Goal: Task Accomplishment & Management: Complete application form

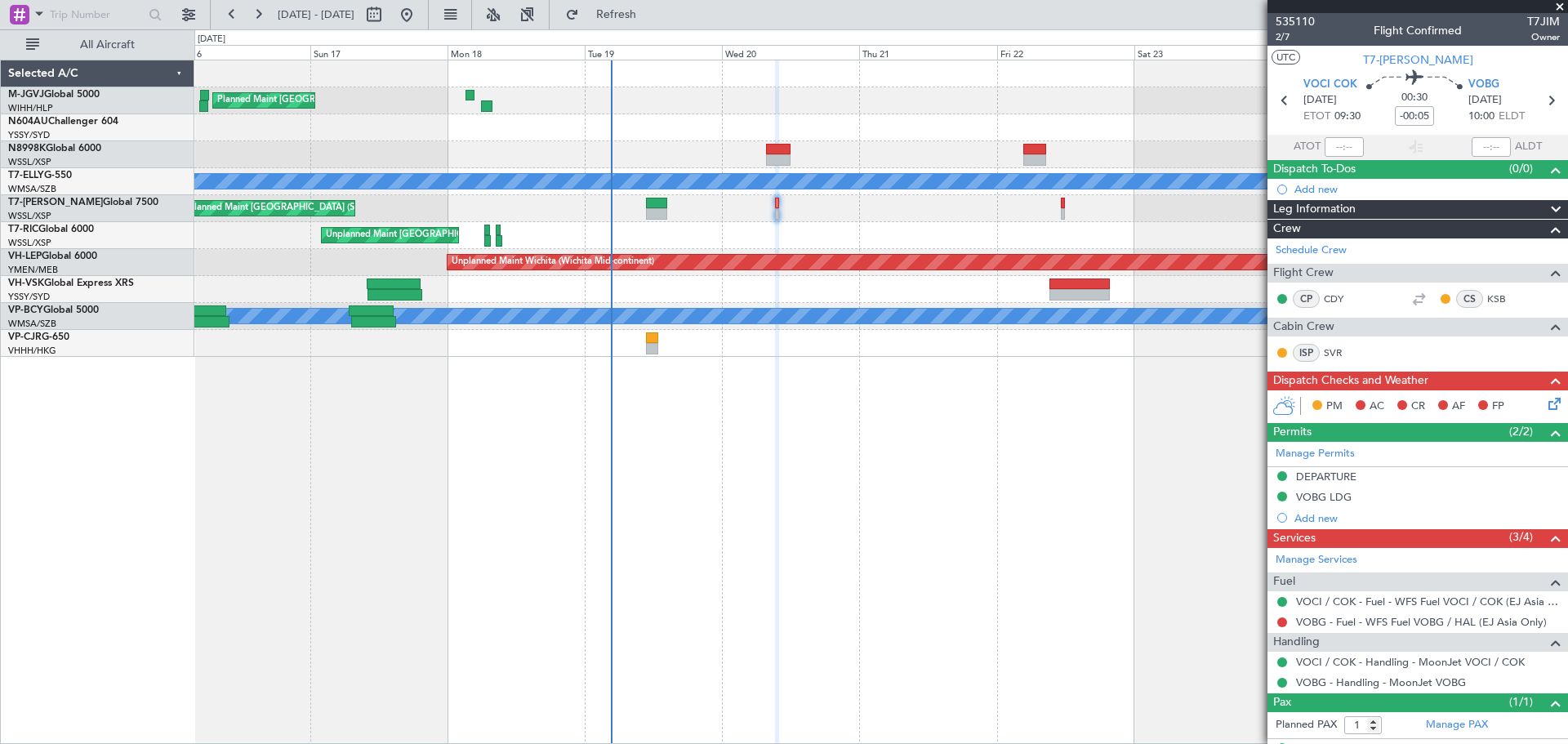
scroll to position [31, 0]
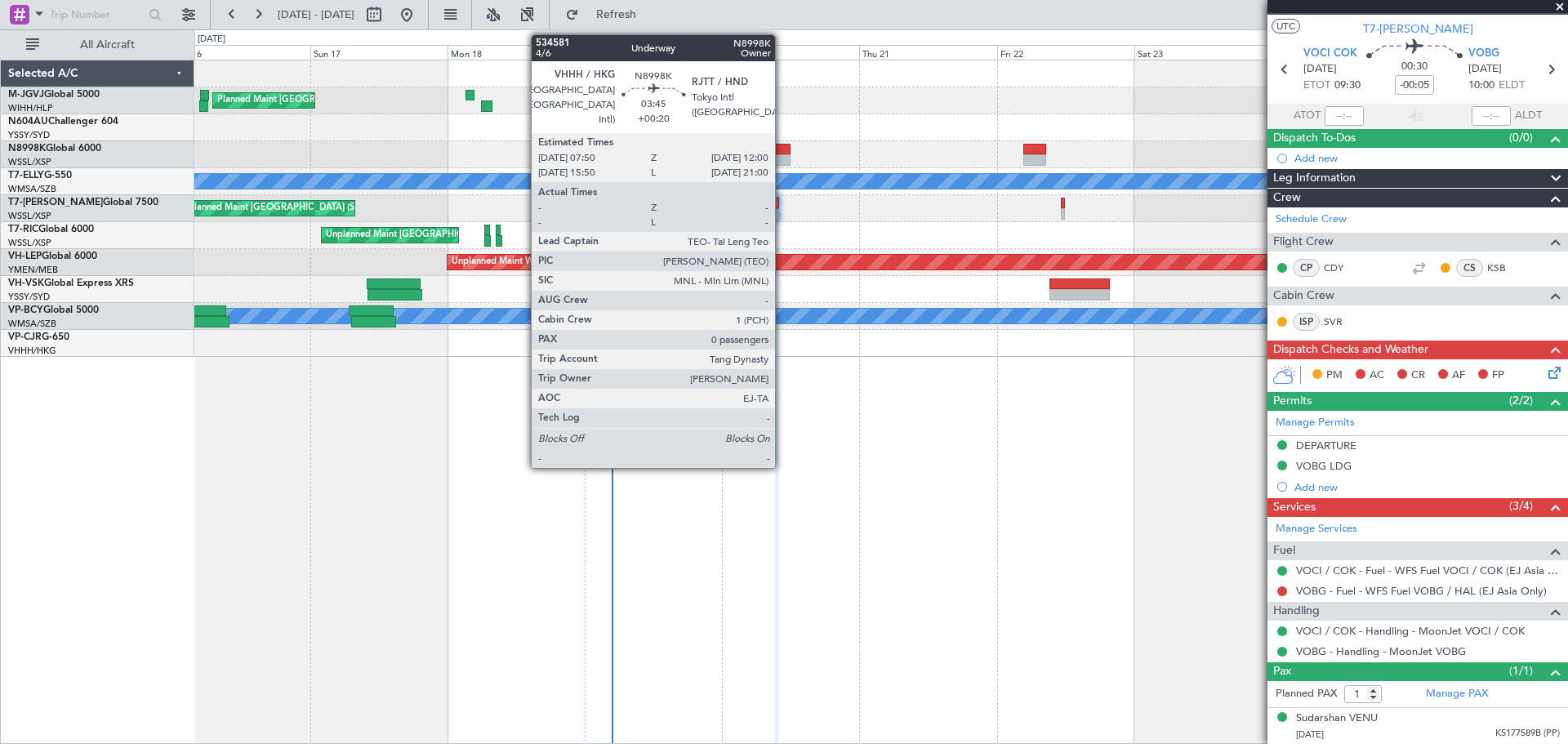
click at [782, 156] on div at bounding box center [778, 159] width 25 height 11
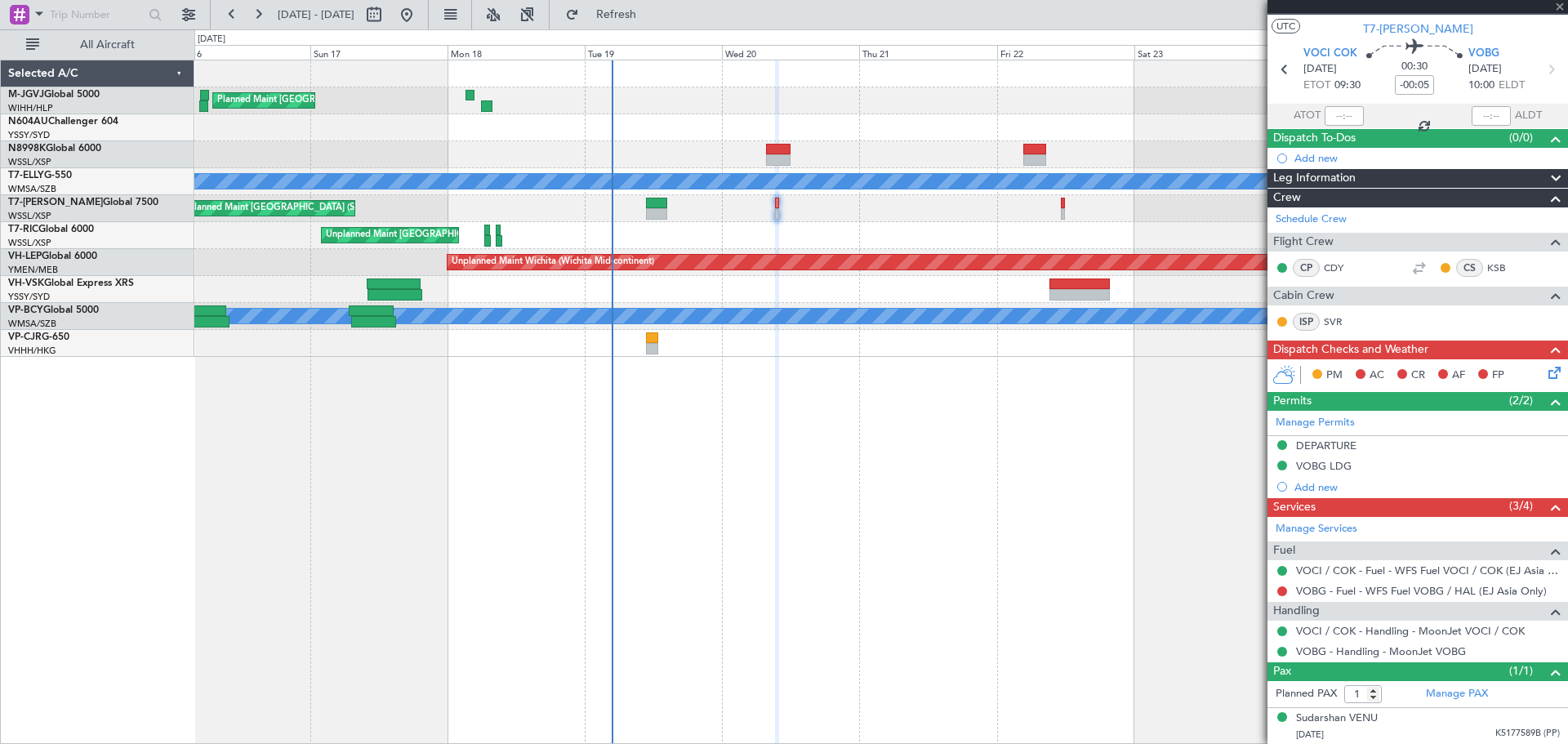
type input "+00:20"
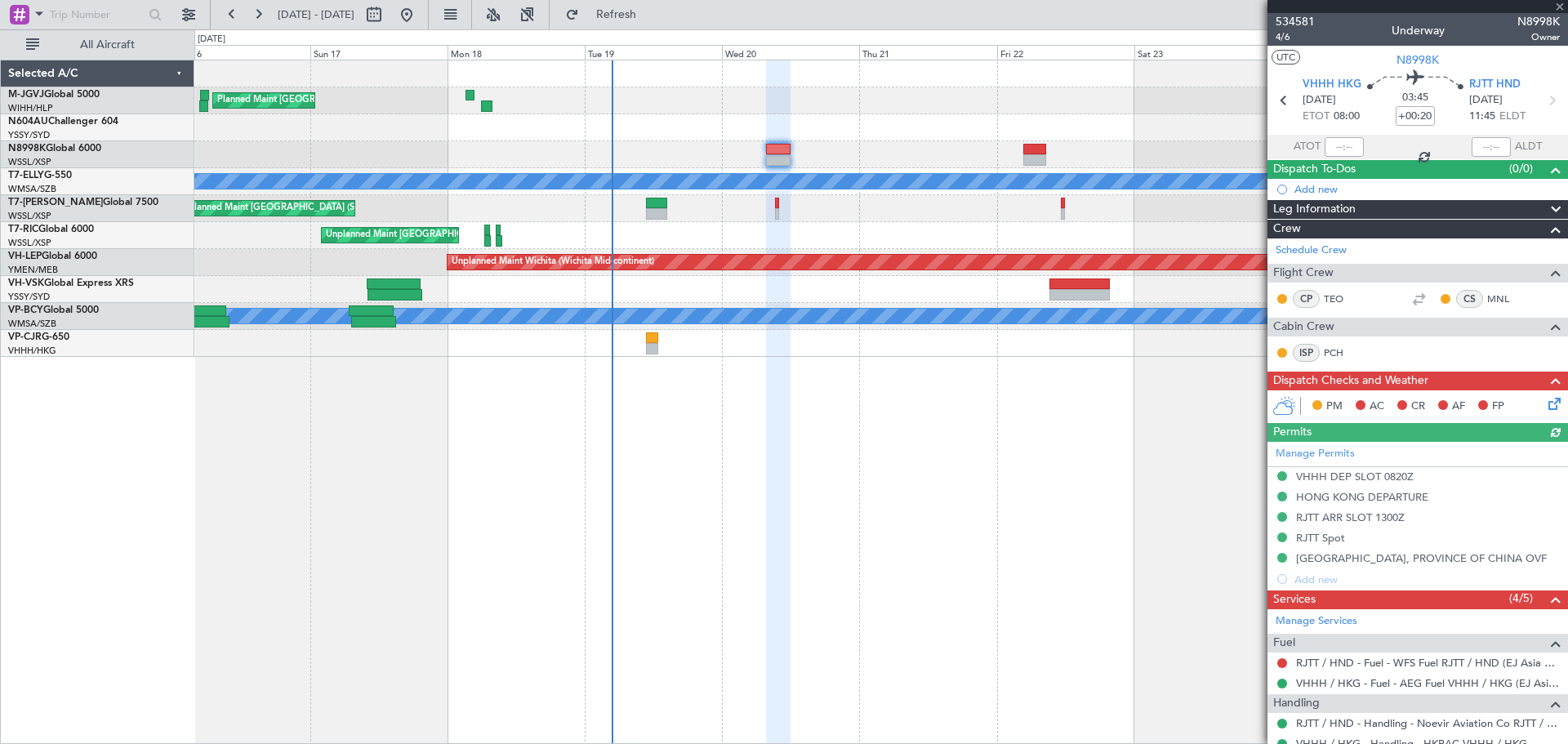
scroll to position [96, 0]
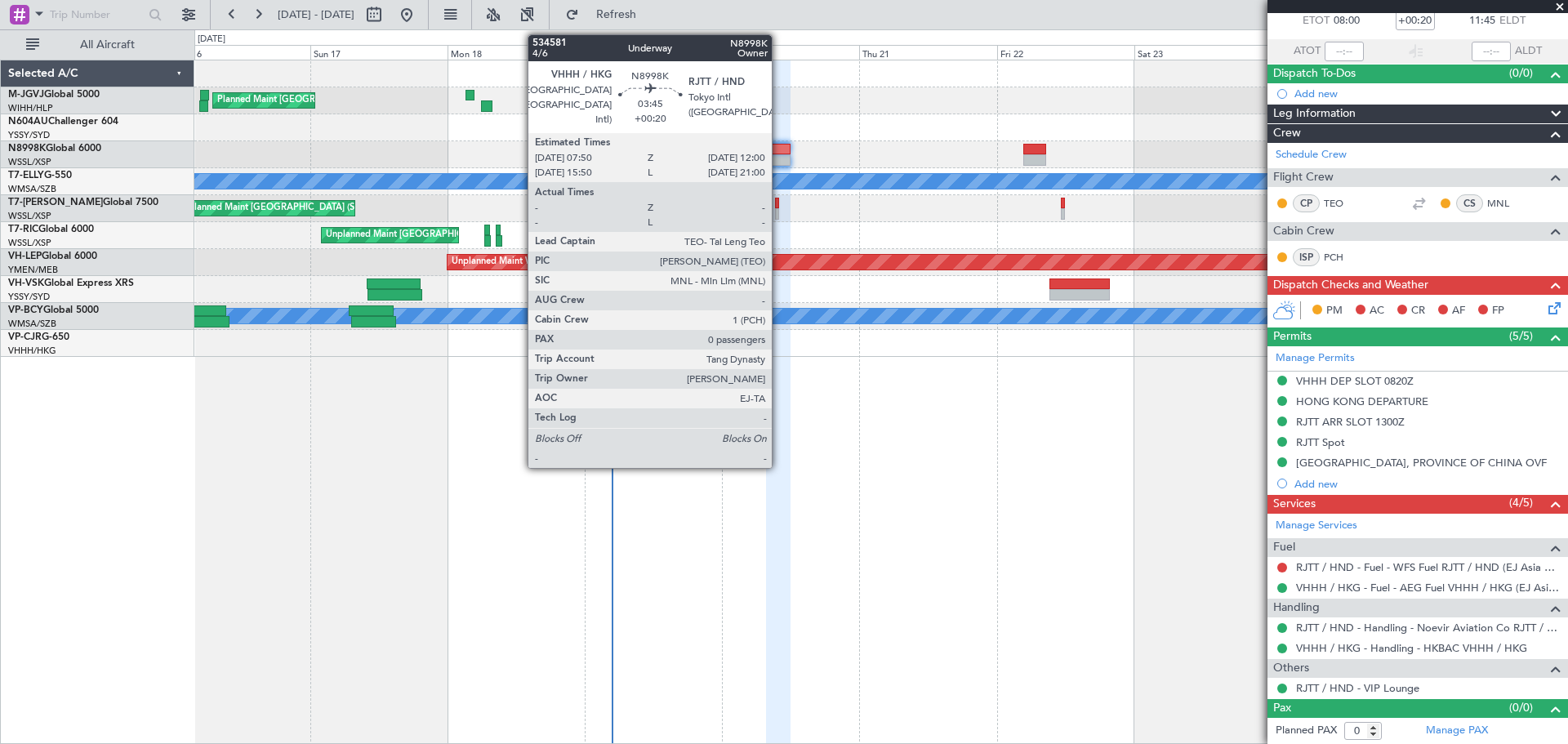
click at [779, 153] on div at bounding box center [778, 149] width 25 height 11
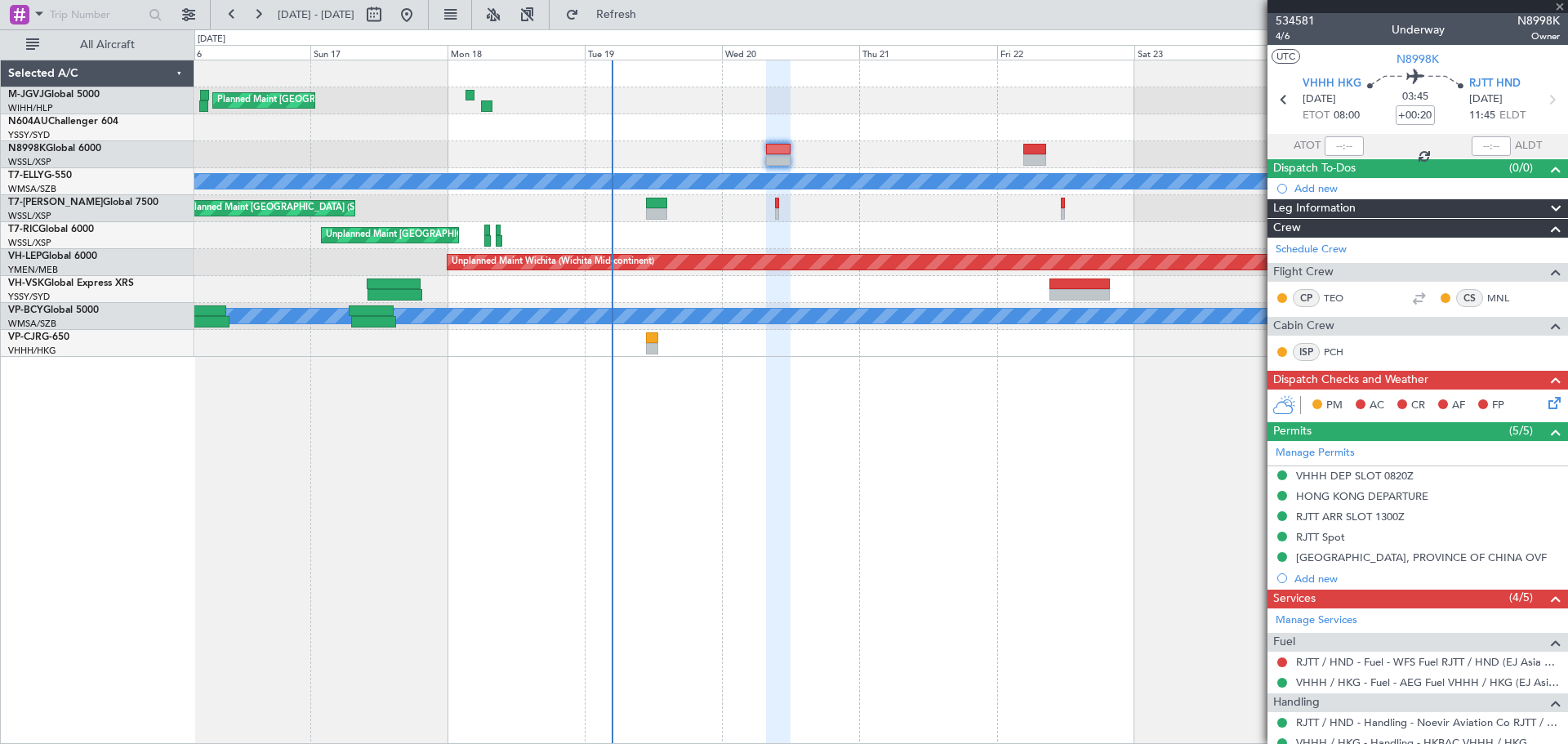
scroll to position [0, 0]
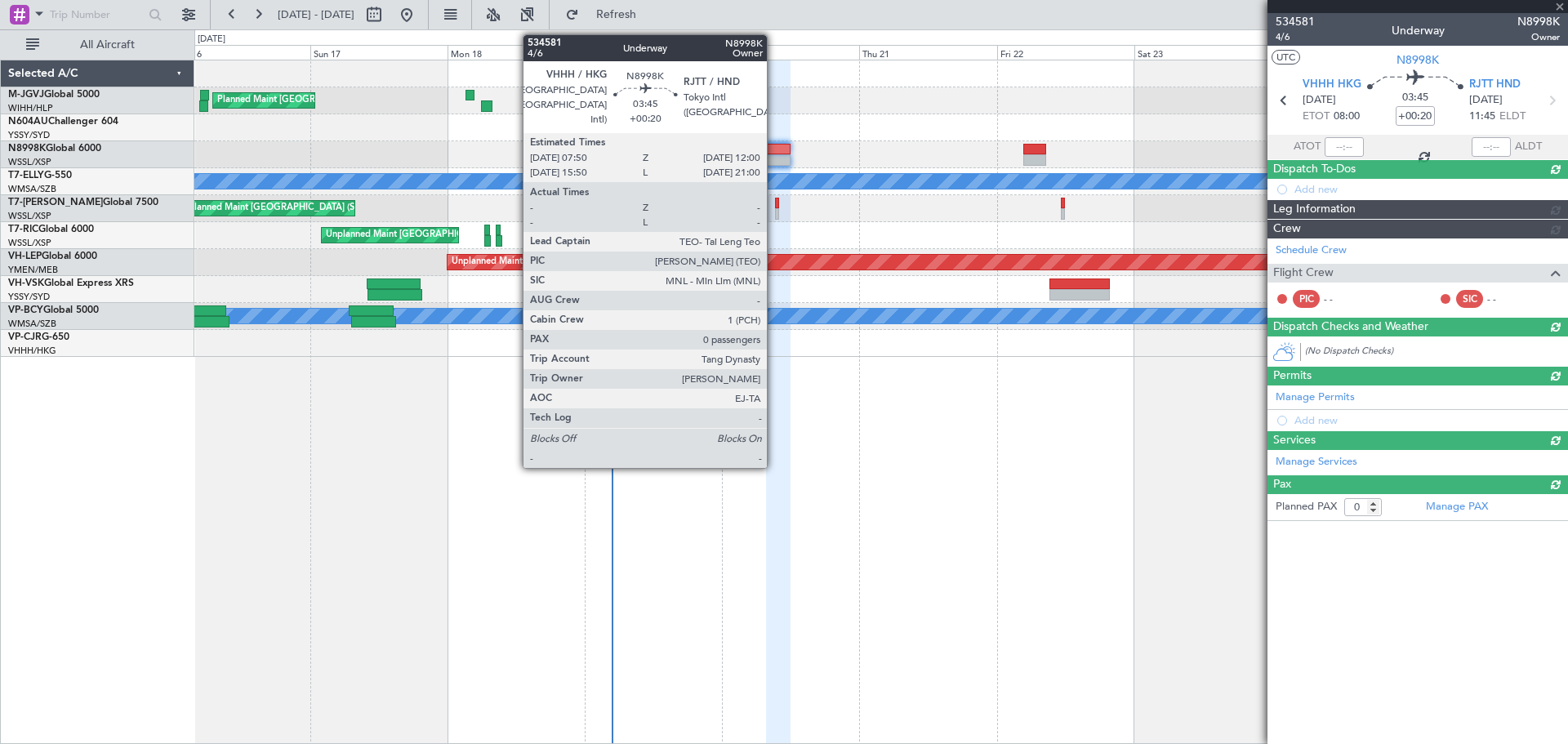
click at [774, 151] on div at bounding box center [778, 149] width 25 height 11
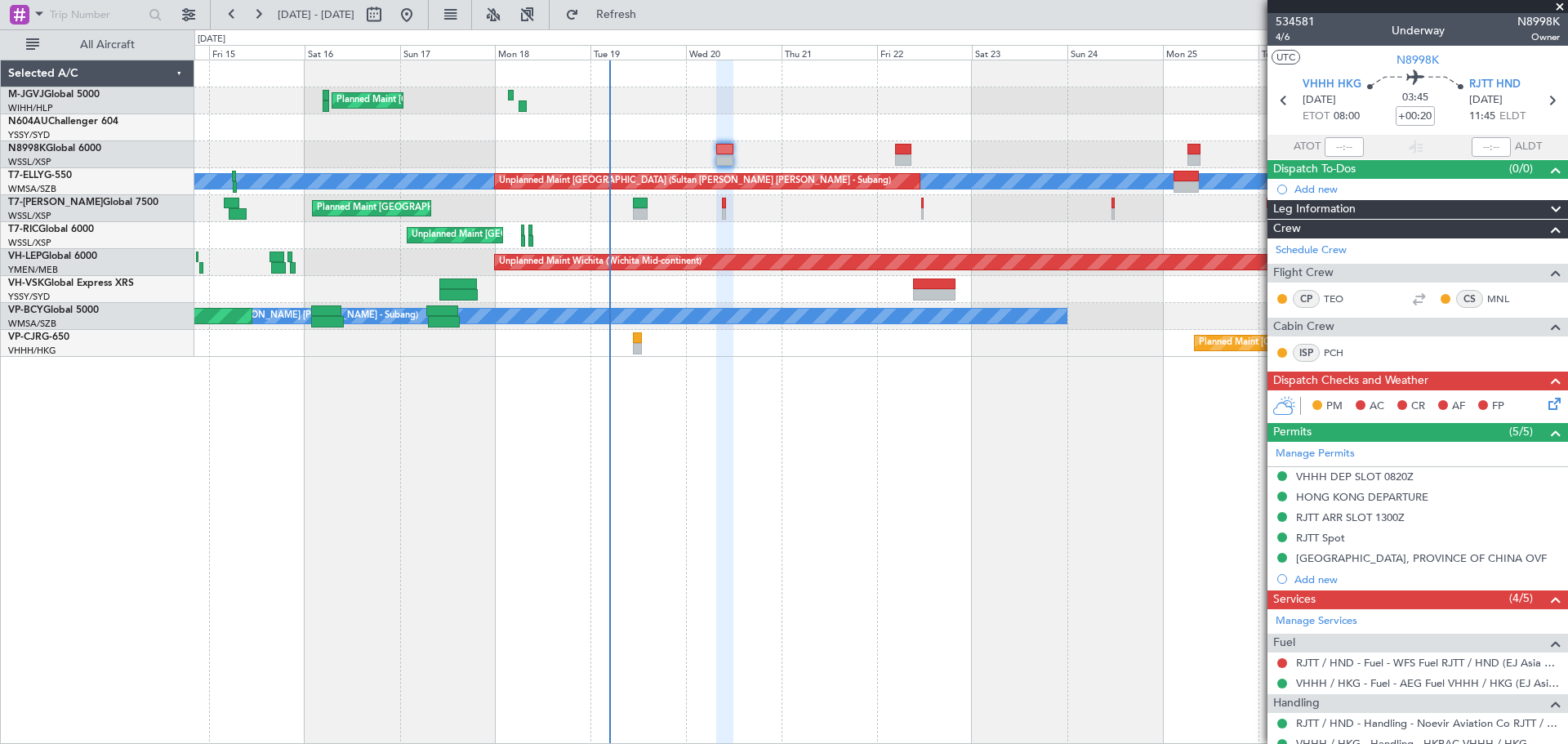
click at [801, 438] on div "Planned Maint [GEOGRAPHIC_DATA] (Seletar) Planned Maint [GEOGRAPHIC_DATA] (Sele…" at bounding box center [881, 402] width 1374 height 684
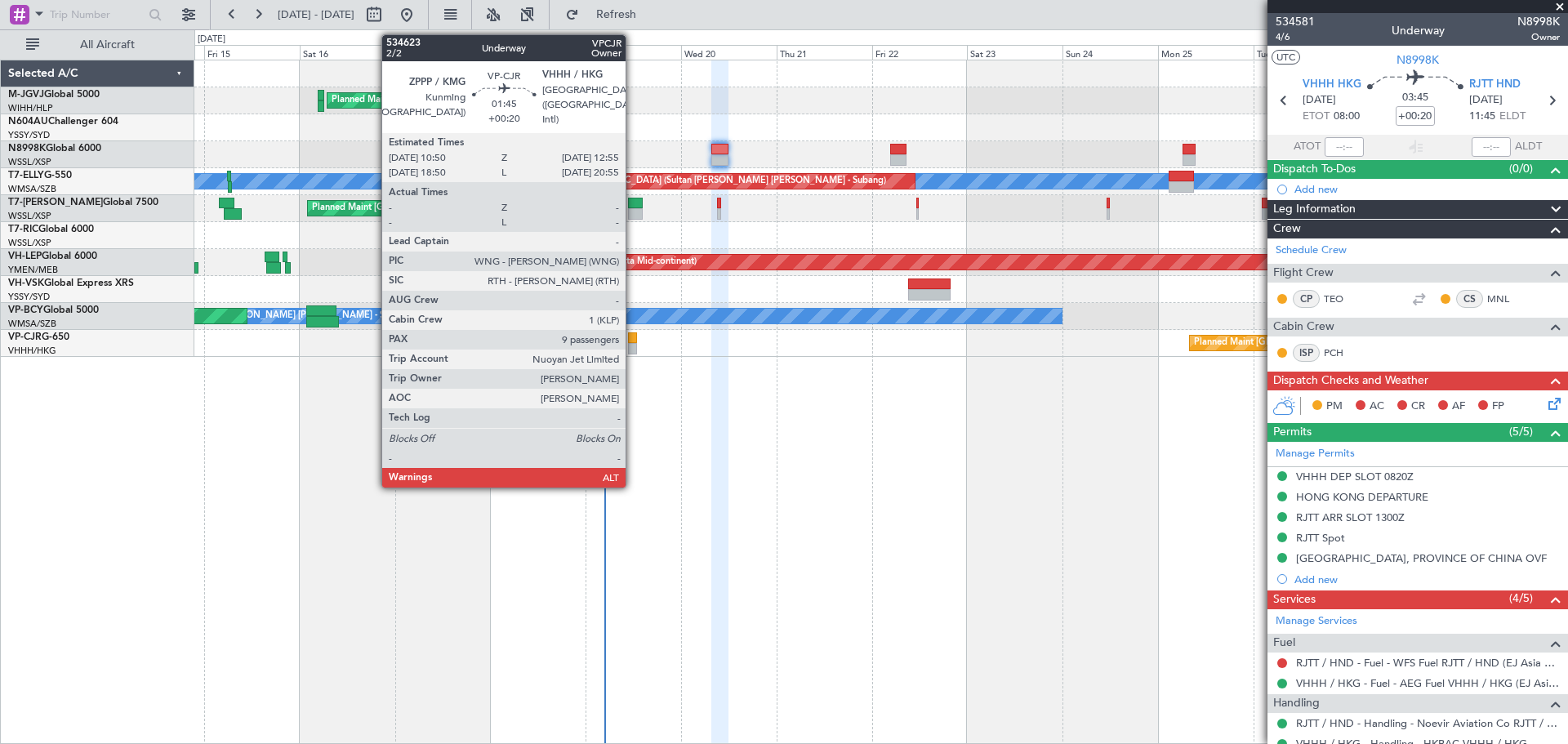
click at [633, 342] on div at bounding box center [632, 348] width 9 height 11
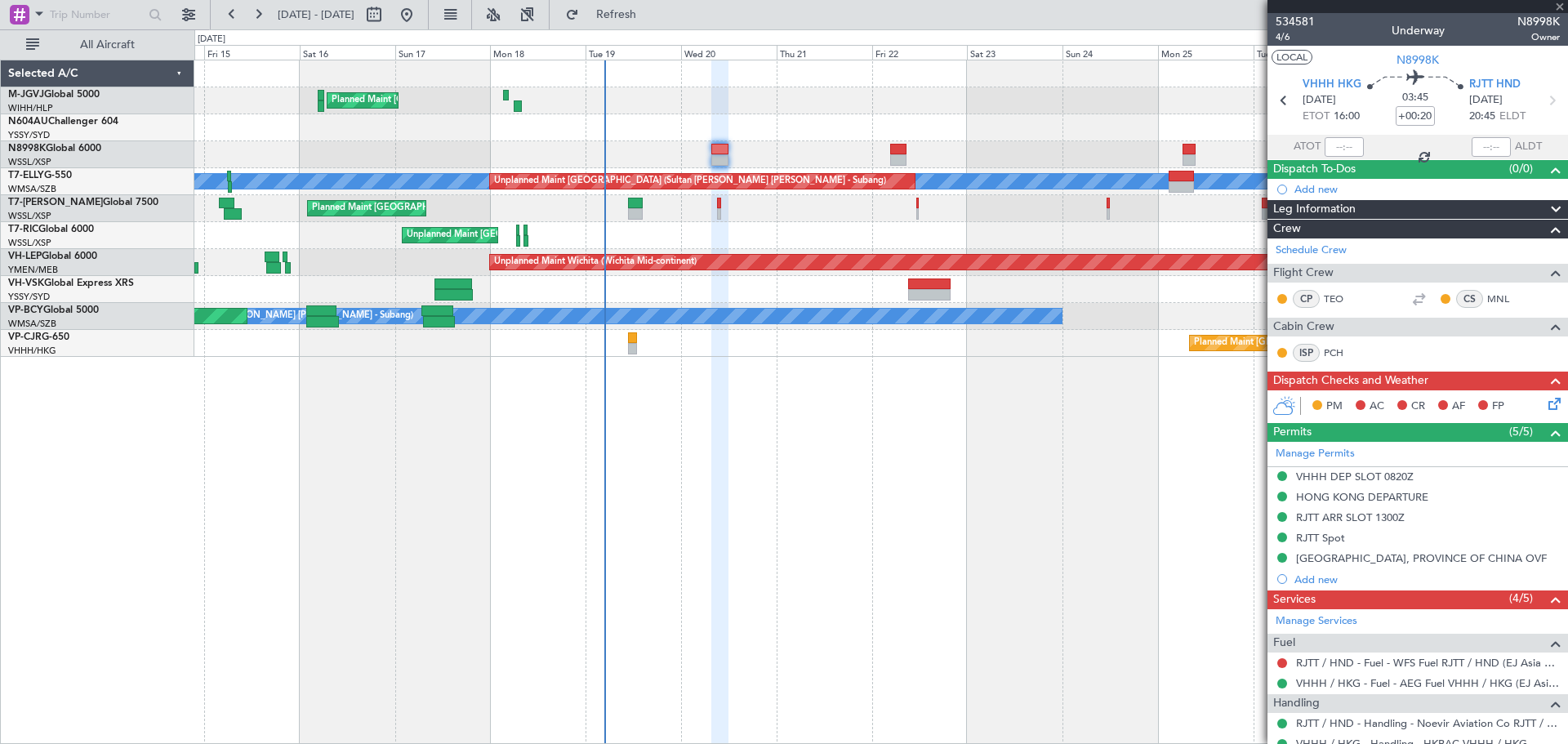
type input "9"
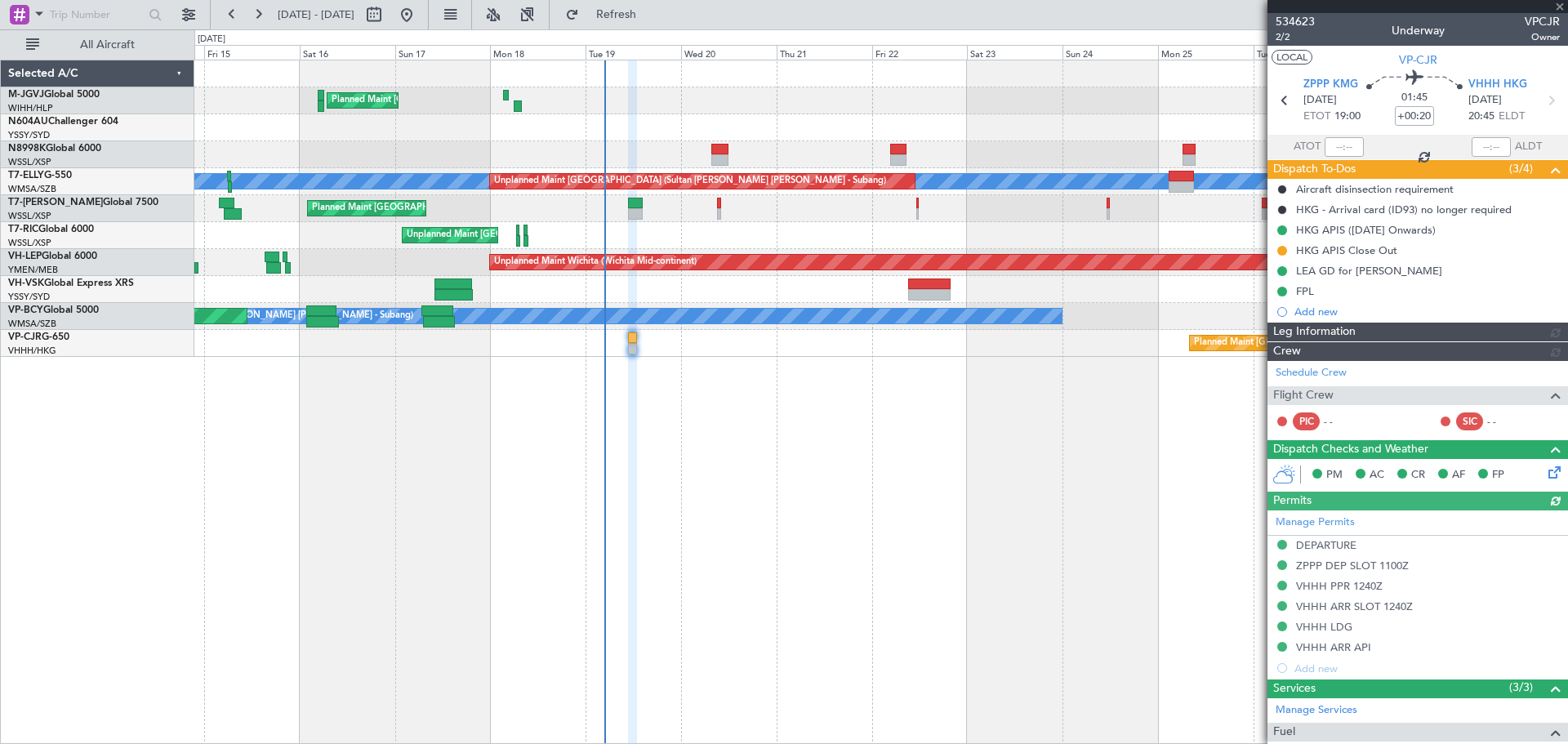
type input "[PERSON_NAME] (EYU)"
type input "F0181"
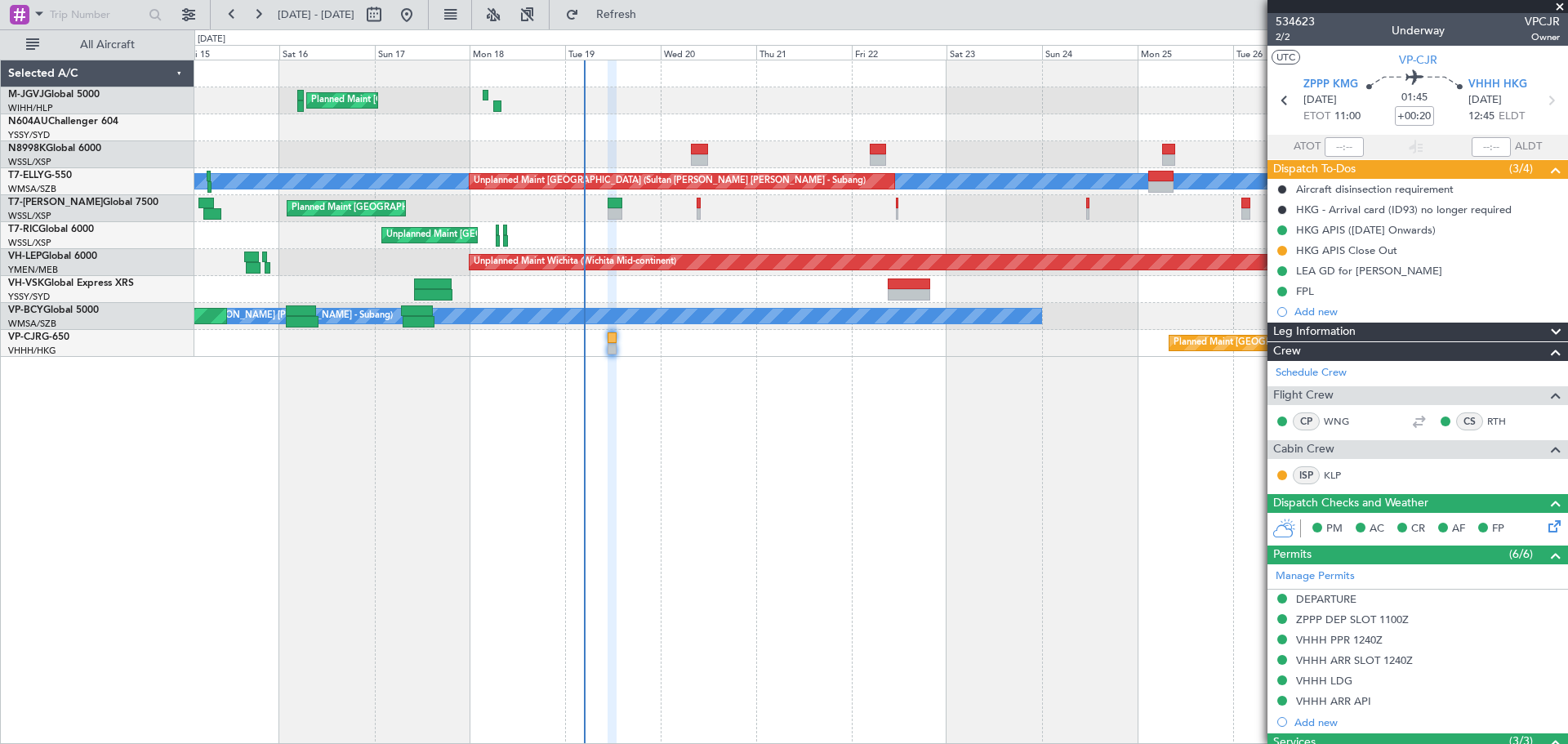
click at [1046, 411] on div "Planned Maint [GEOGRAPHIC_DATA] (Seletar) Planned Maint [GEOGRAPHIC_DATA] (Sele…" at bounding box center [881, 402] width 1374 height 684
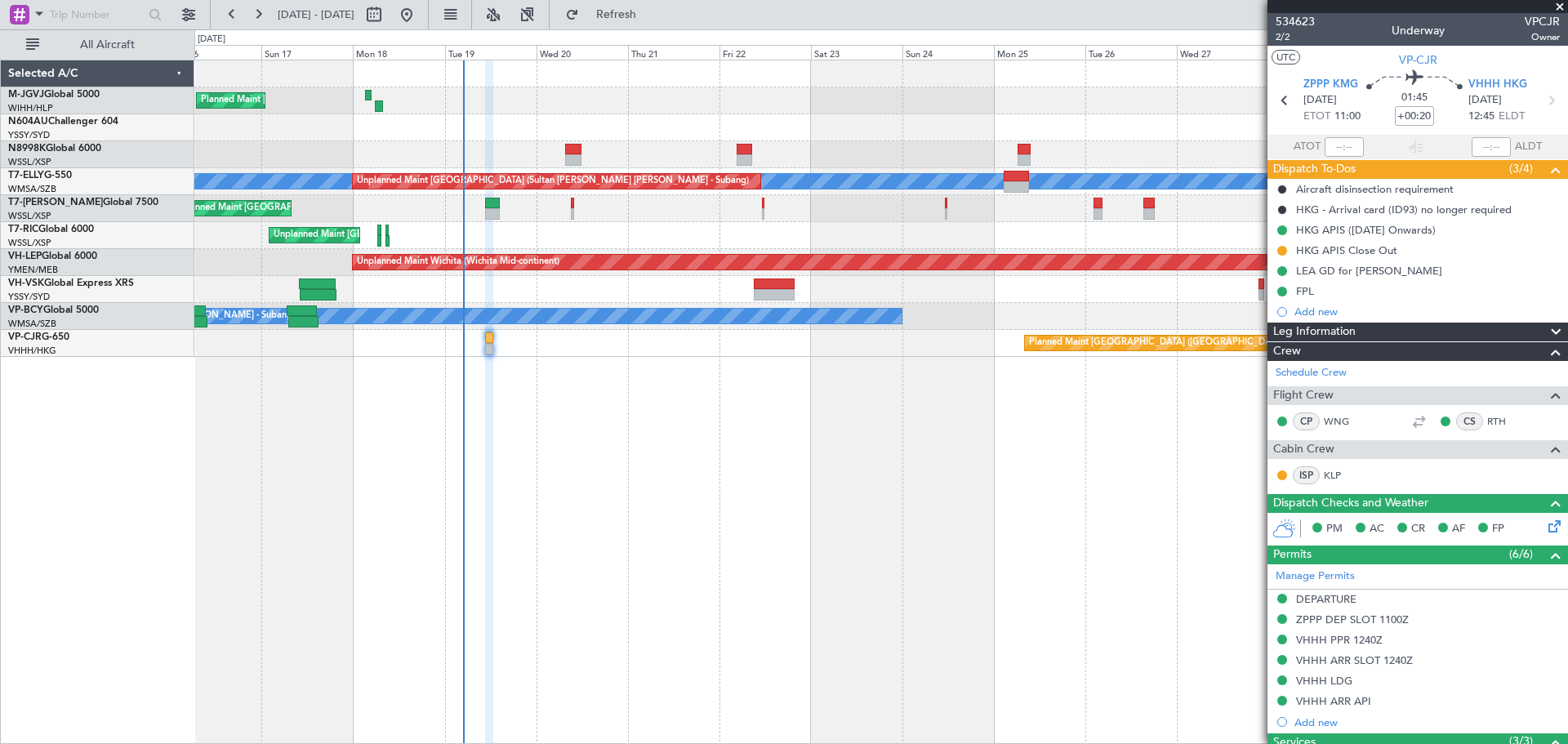
click at [885, 448] on div "Planned Maint [GEOGRAPHIC_DATA] (Seletar) Planned Maint [GEOGRAPHIC_DATA] (Sele…" at bounding box center [881, 402] width 1374 height 684
type input "[PERSON_NAME] (EYU)"
type input "F0181"
type input "[PERSON_NAME] (EYU)"
type input "F0181"
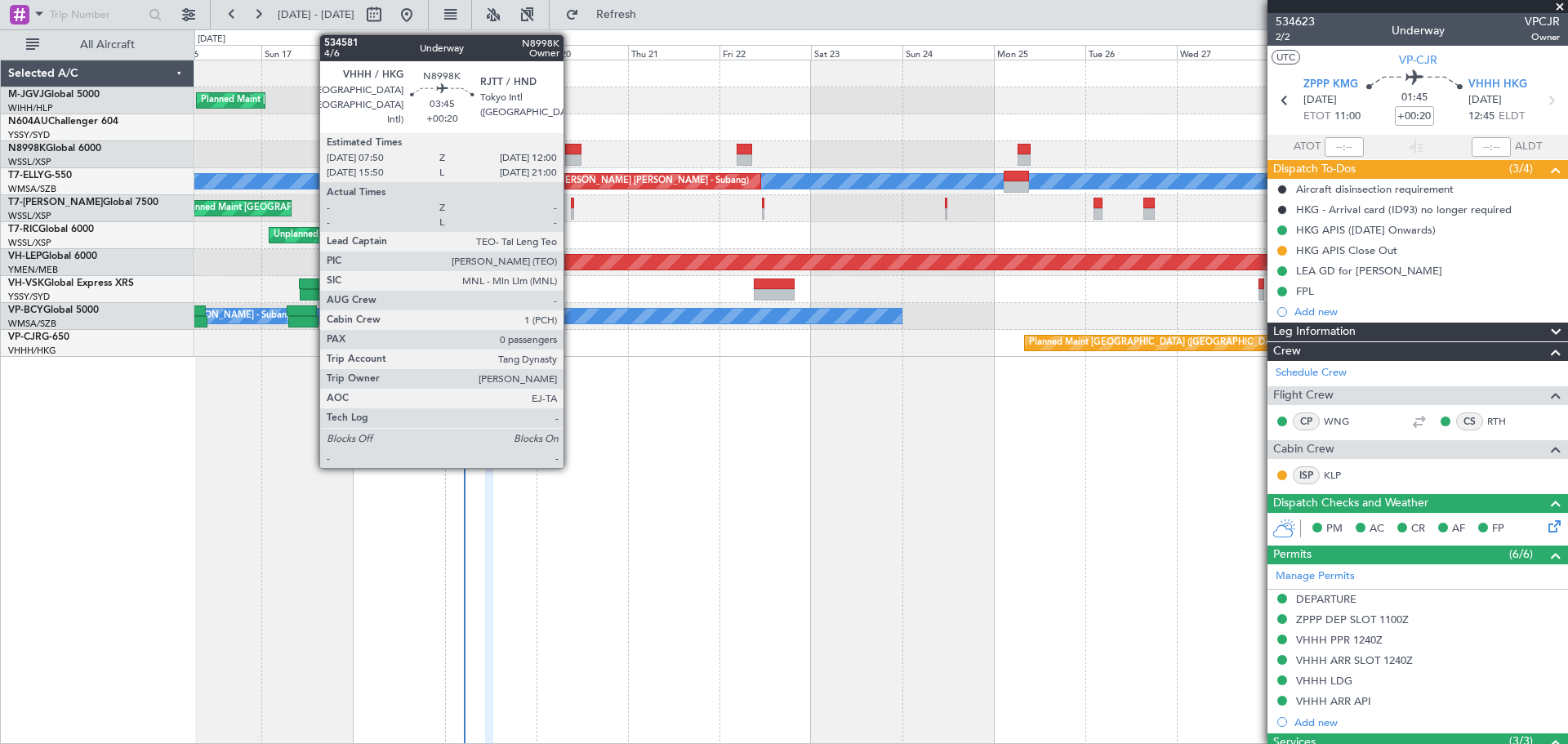
click at [571, 152] on div at bounding box center [573, 149] width 16 height 11
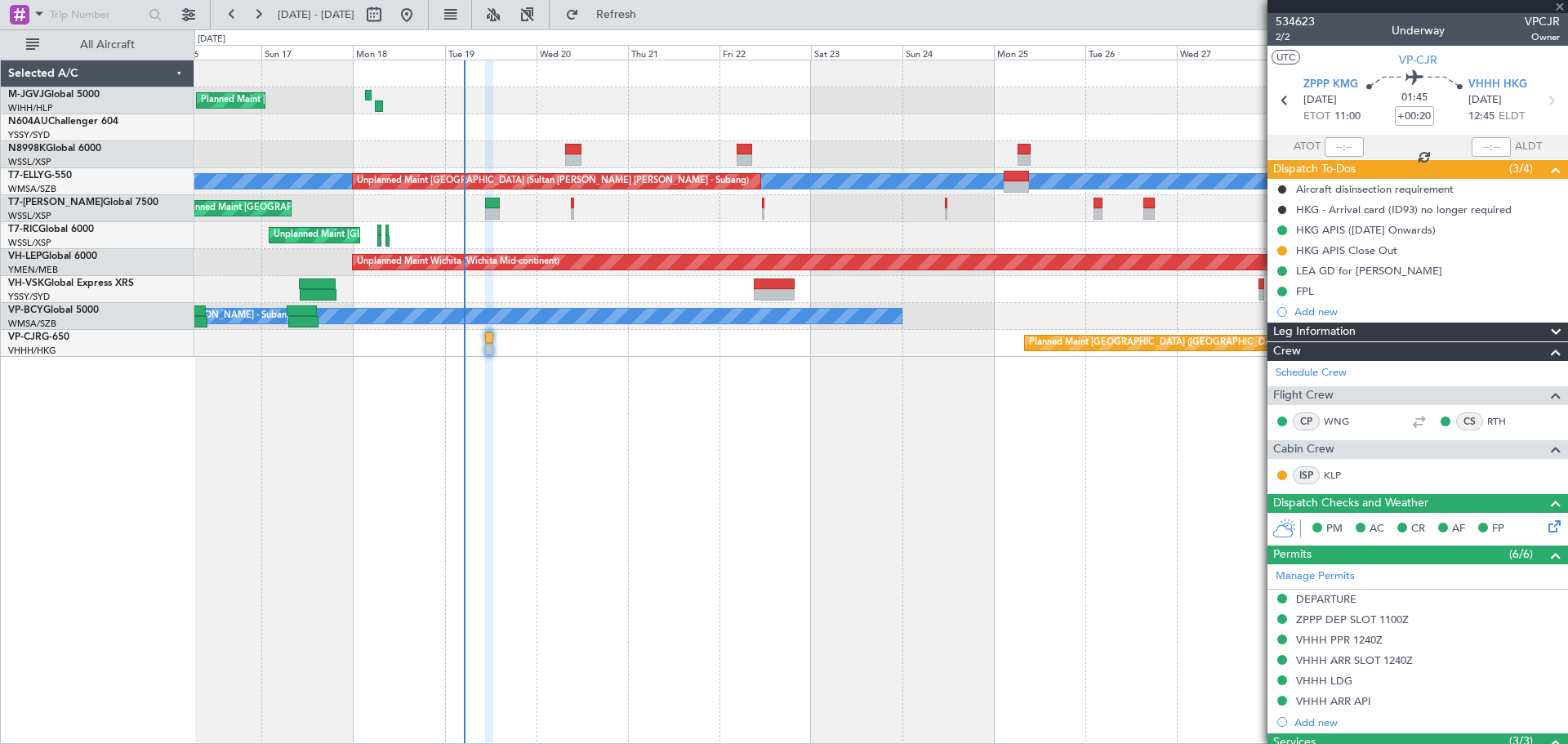
type input "0"
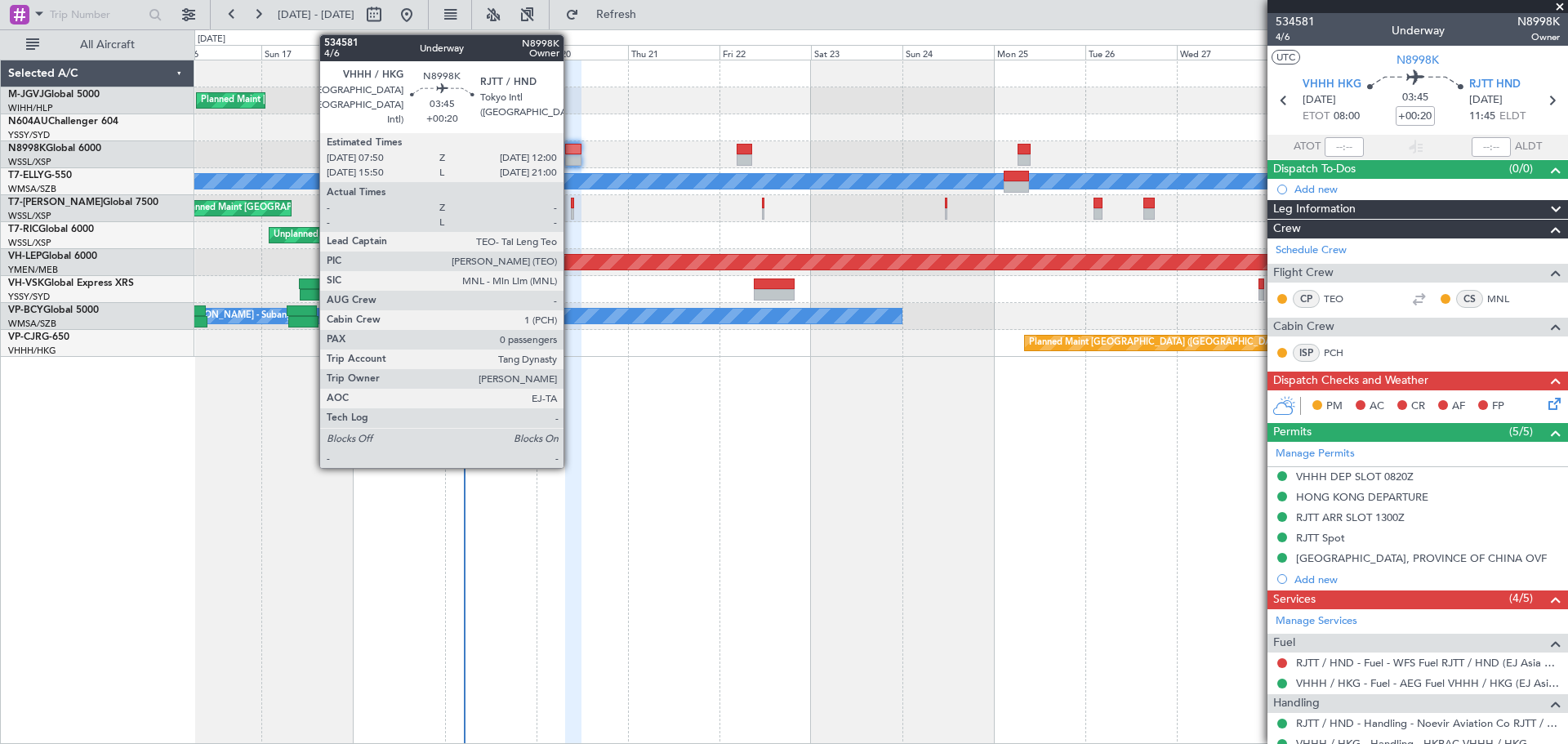
click at [571, 156] on div at bounding box center [573, 159] width 16 height 11
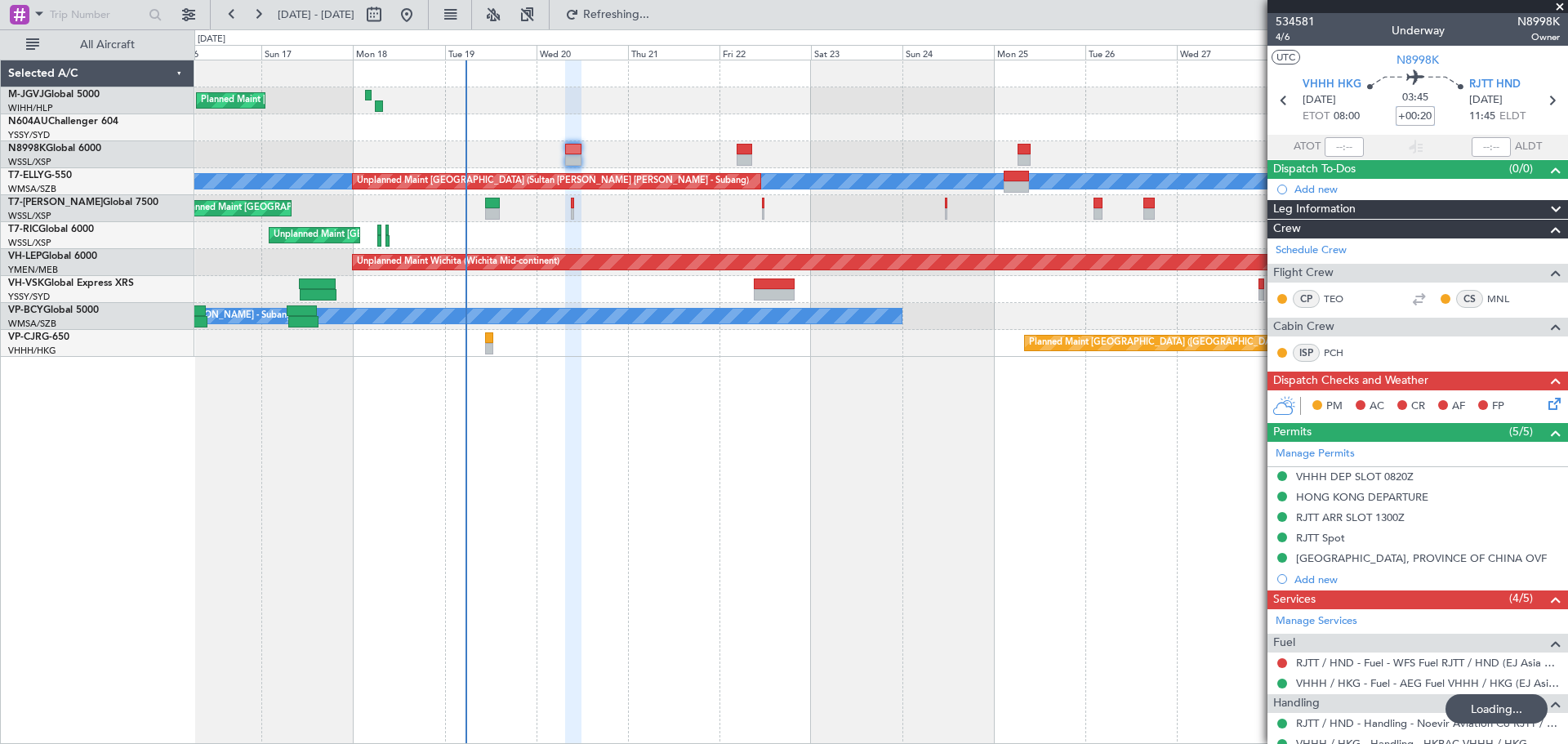
click at [1414, 121] on input "+00:20" at bounding box center [1416, 116] width 39 height 20
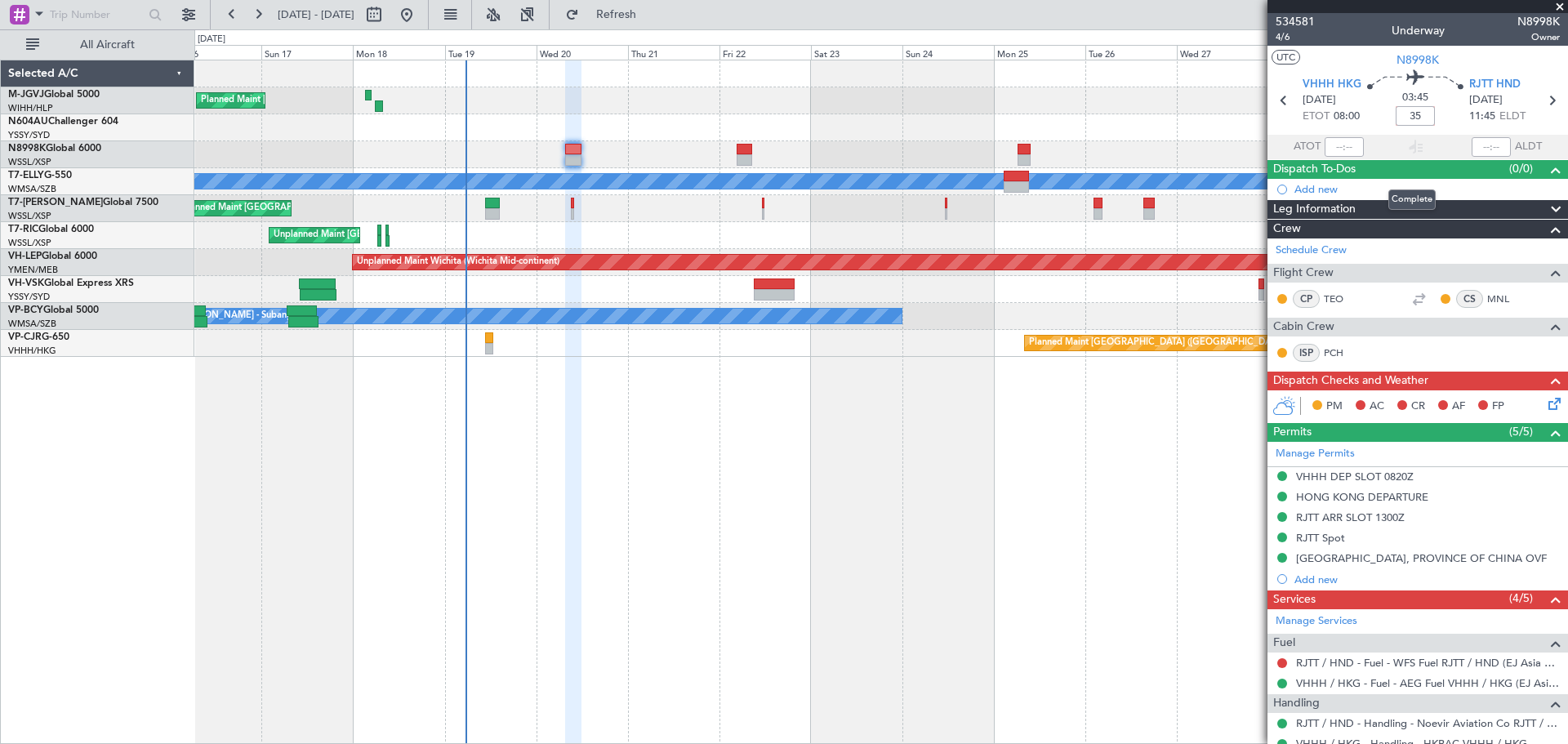
type input "+00:35"
click at [643, 526] on div "Planned Maint [GEOGRAPHIC_DATA] (Seletar) Planned Maint [GEOGRAPHIC_DATA] (Sele…" at bounding box center [881, 402] width 1374 height 684
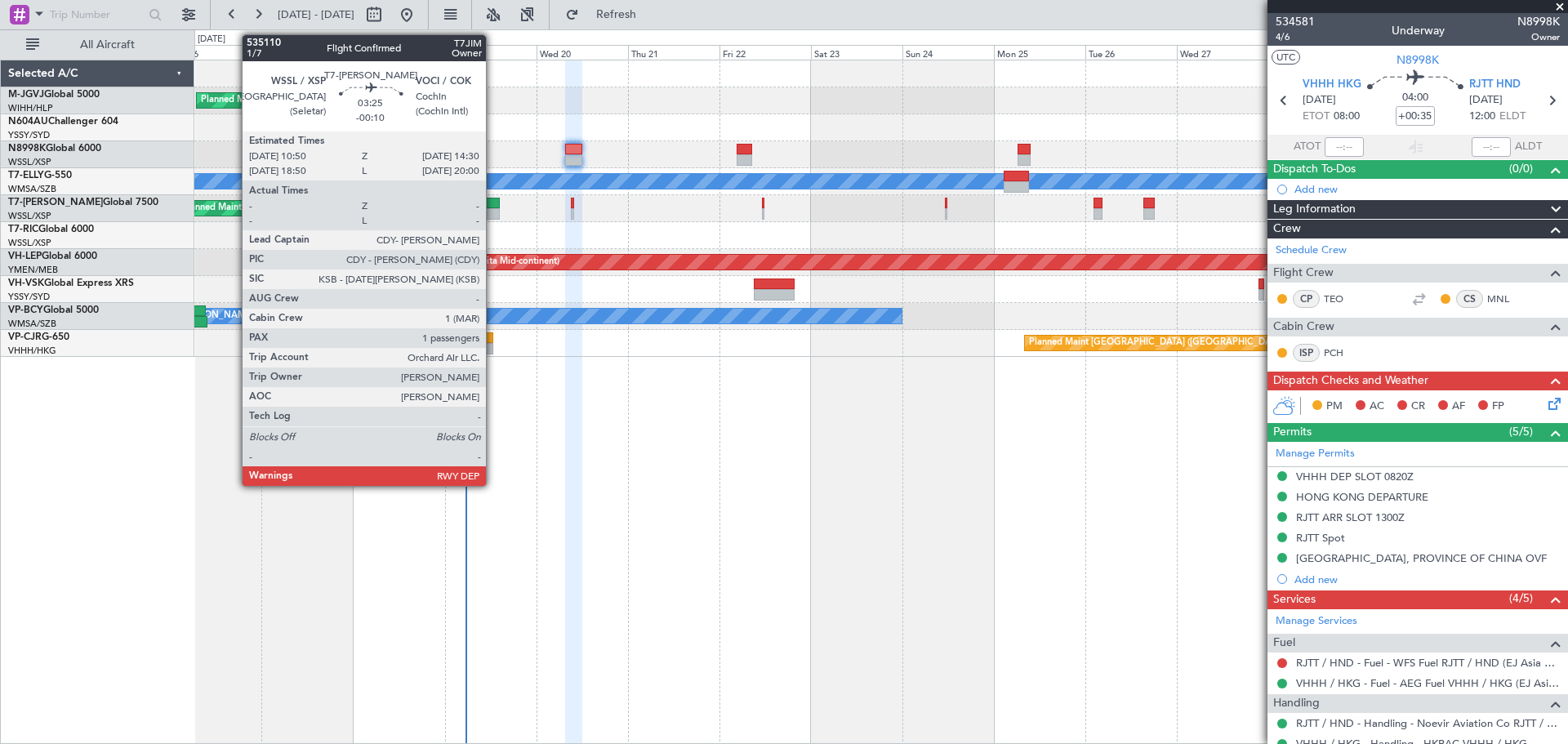
click at [493, 207] on div at bounding box center [492, 203] width 15 height 11
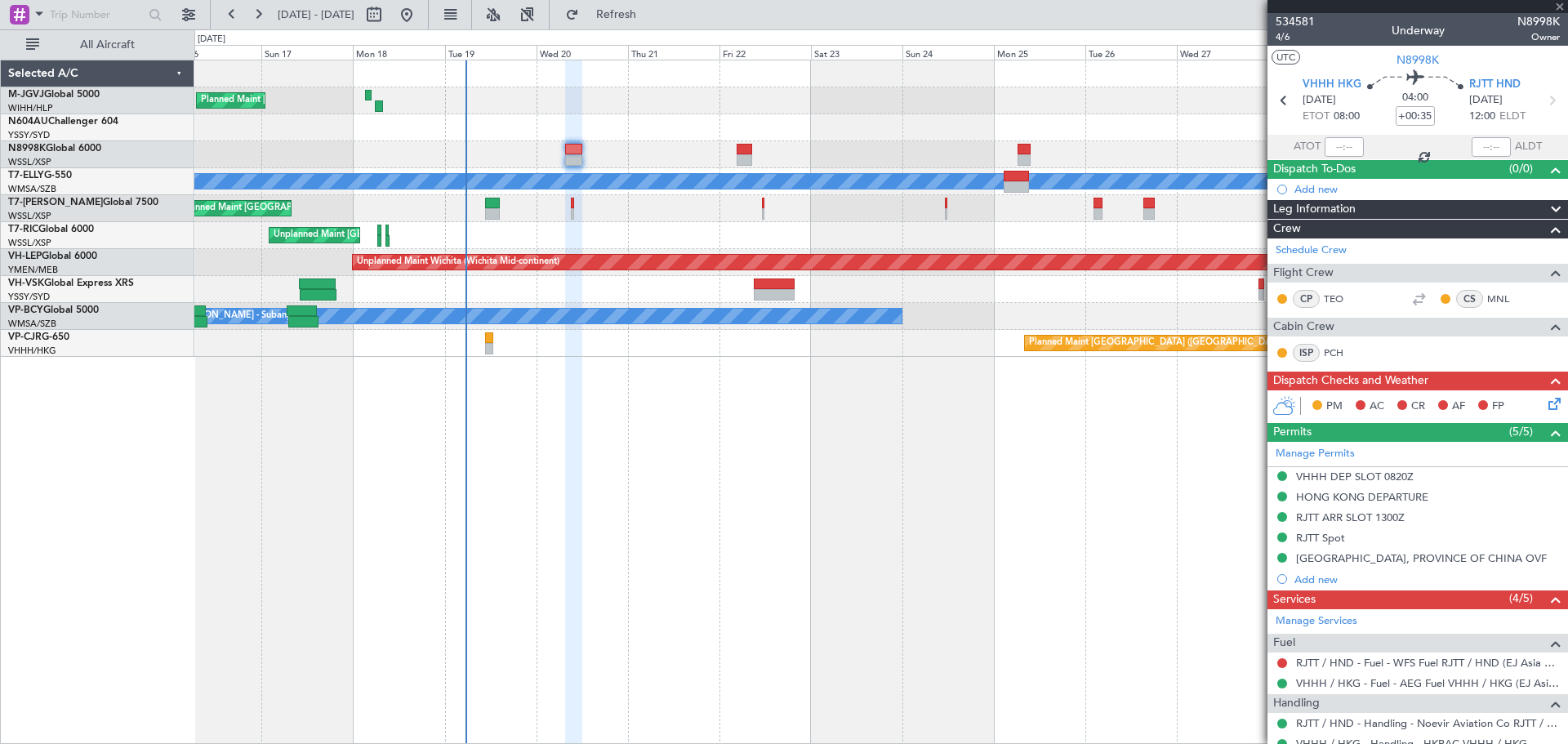
type input "-00:10"
type input "1"
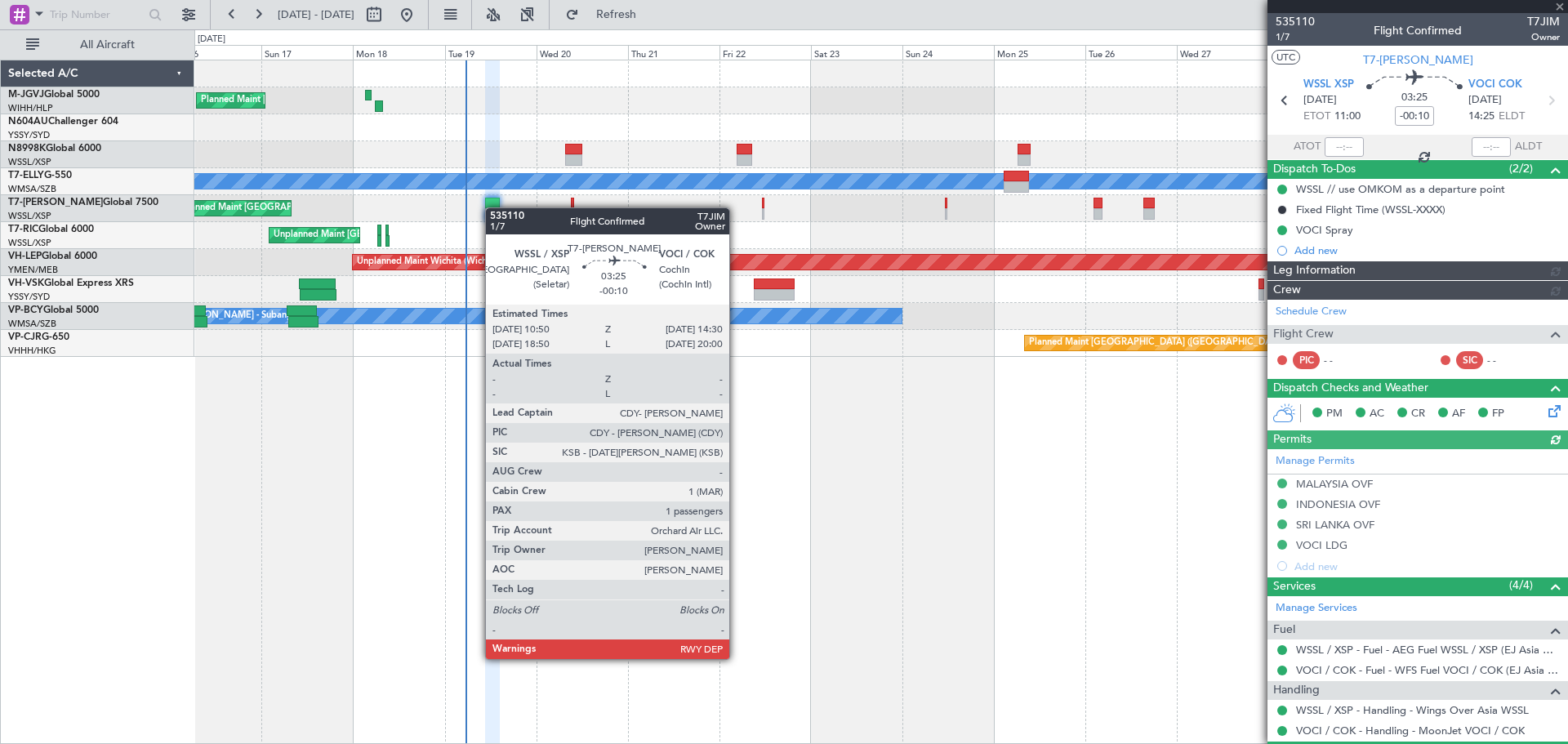
type input "[PERSON_NAME] (EYU)"
type input "F0251"
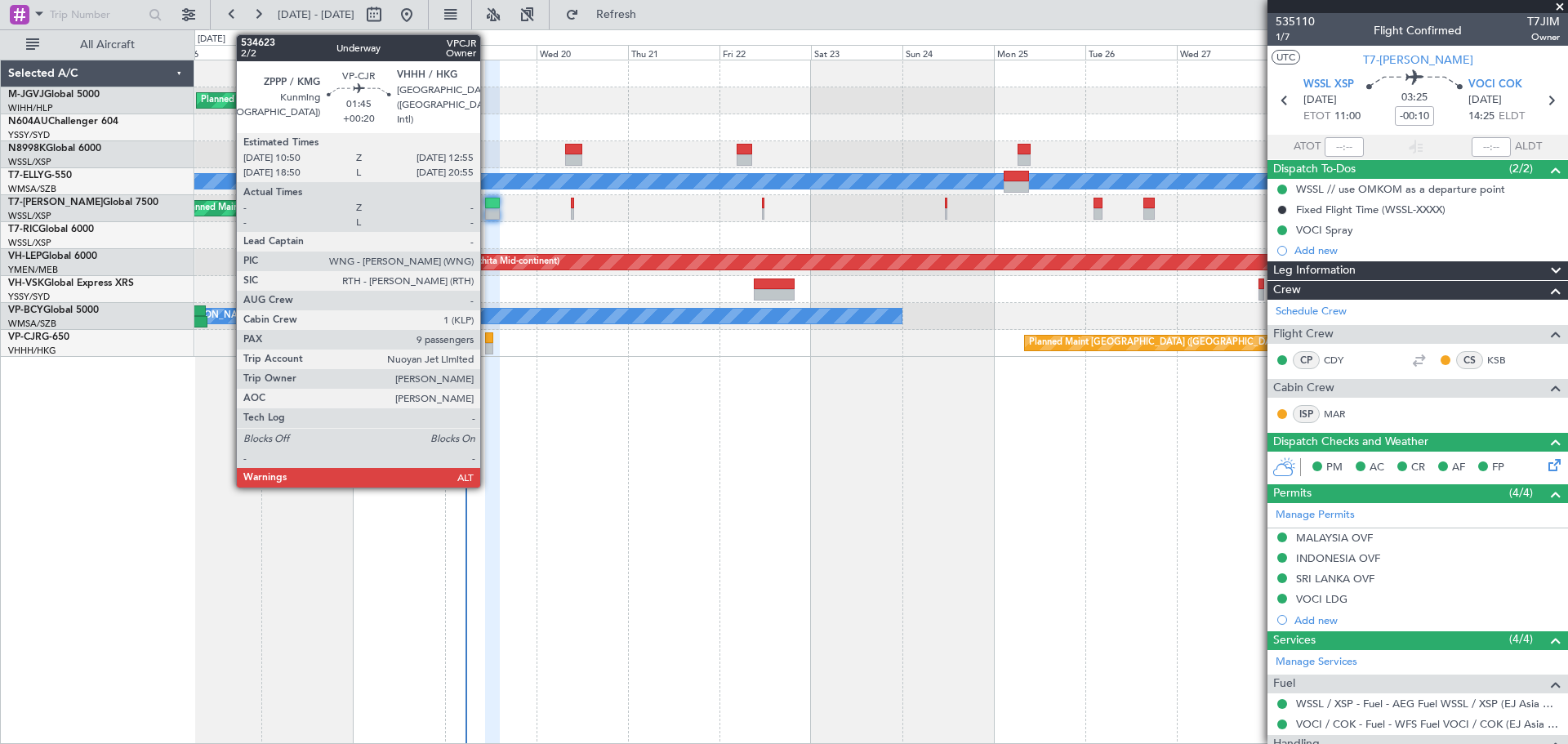
click at [487, 342] on div at bounding box center [489, 337] width 9 height 11
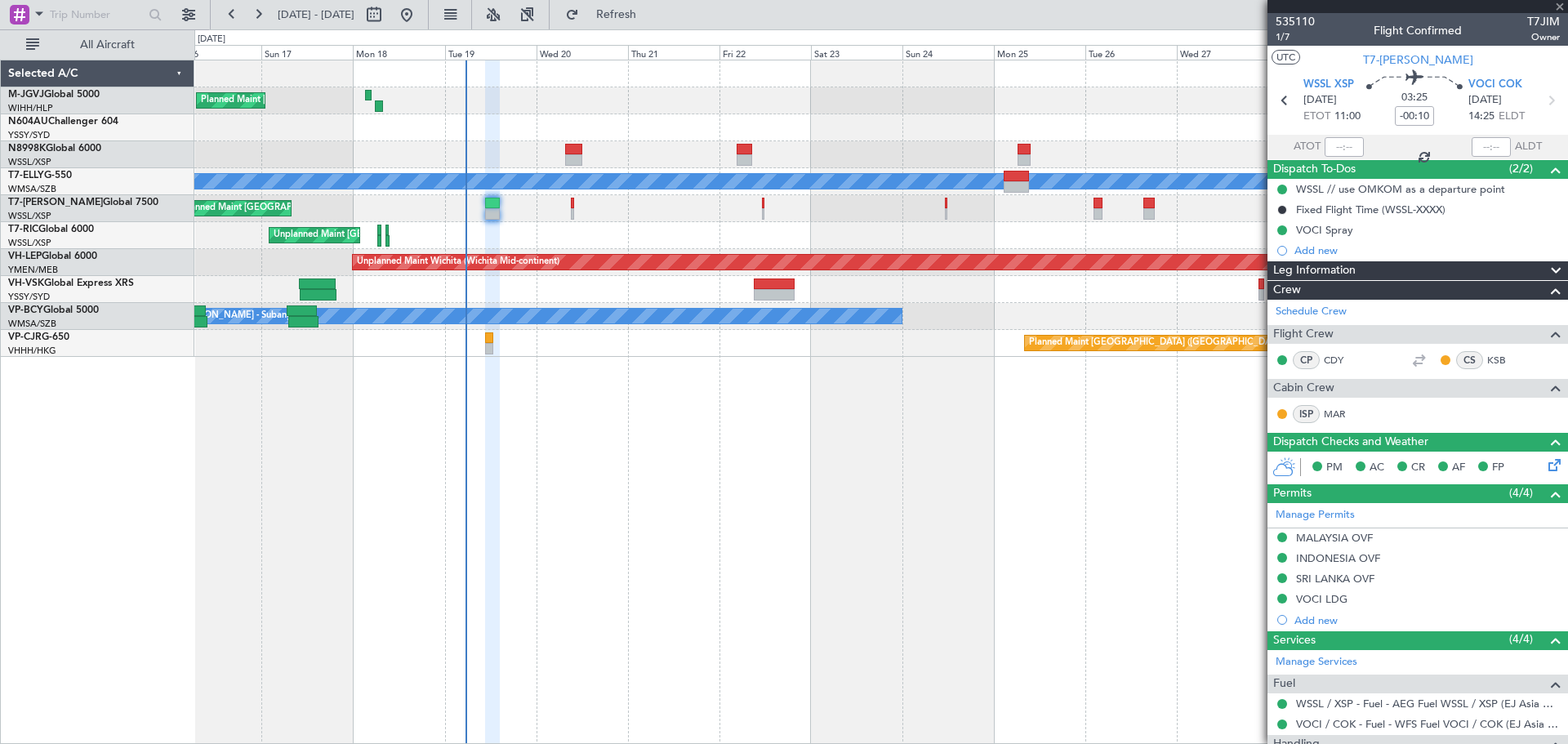
type input "+00:20"
type input "9"
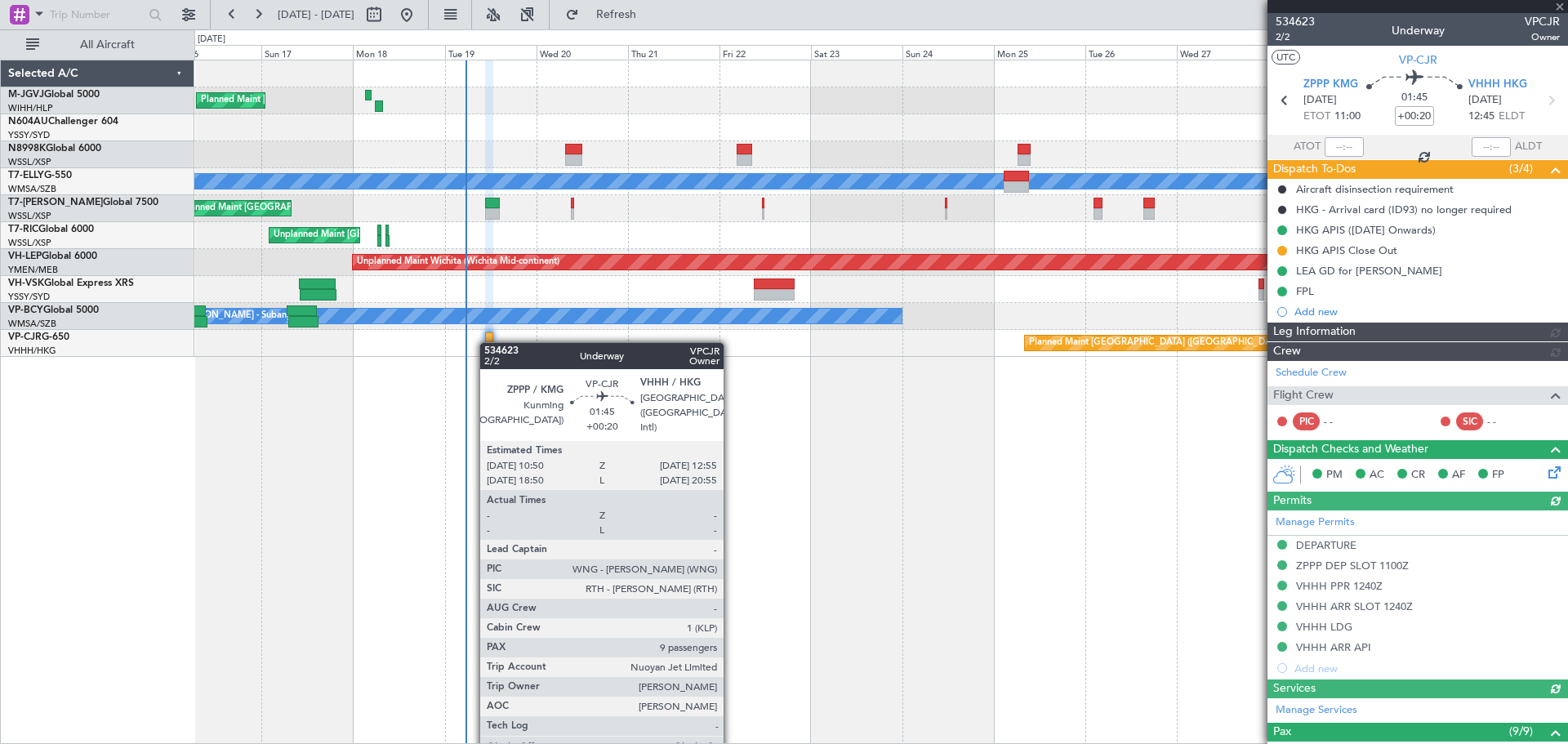
type input "[PERSON_NAME] (EYU)"
type input "F0181"
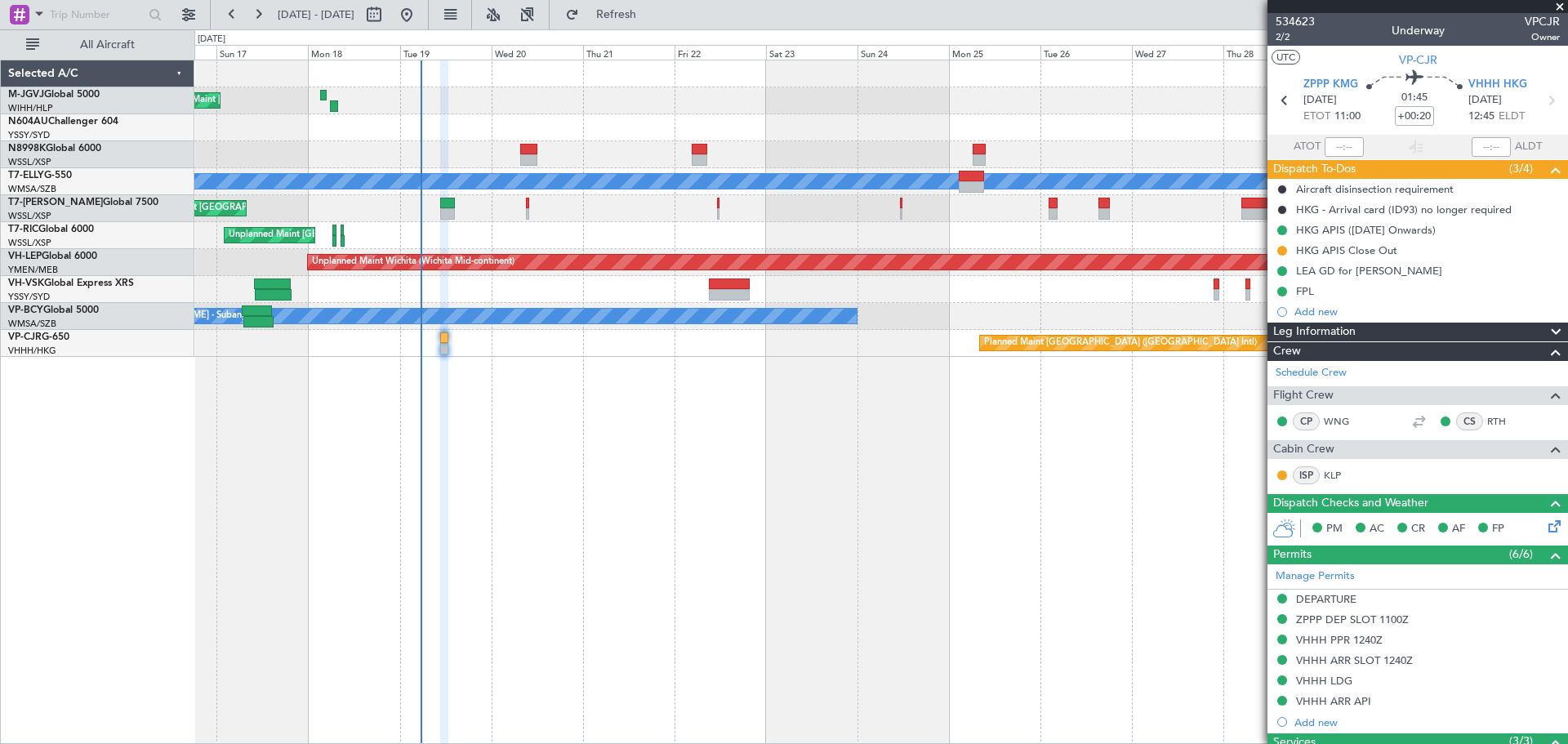
click at [920, 437] on div "Planned Maint [GEOGRAPHIC_DATA] (Seletar) Planned Maint [GEOGRAPHIC_DATA] (Sele…" at bounding box center [881, 402] width 1374 height 684
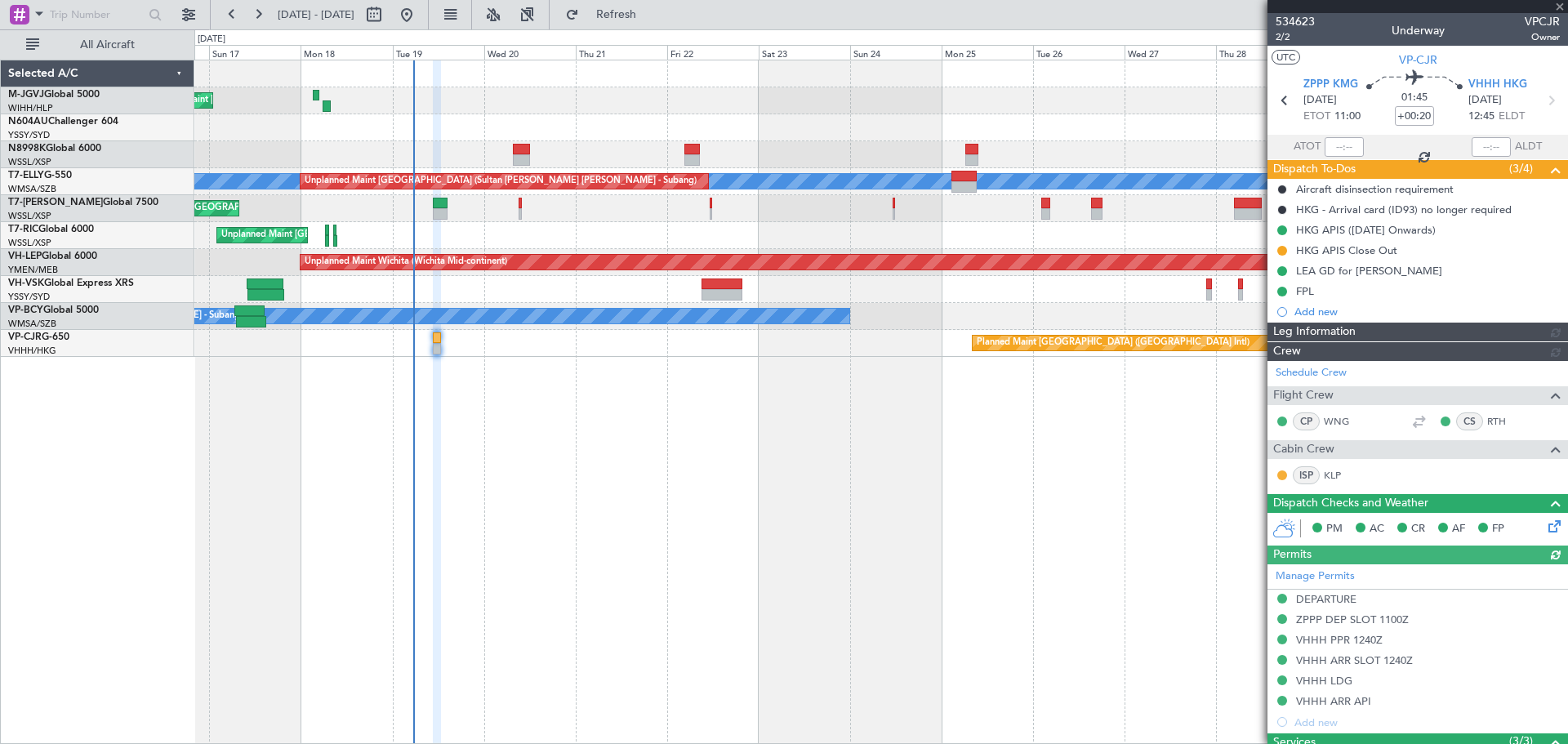
type input "[PERSON_NAME] (EYU)"
type input "F0181"
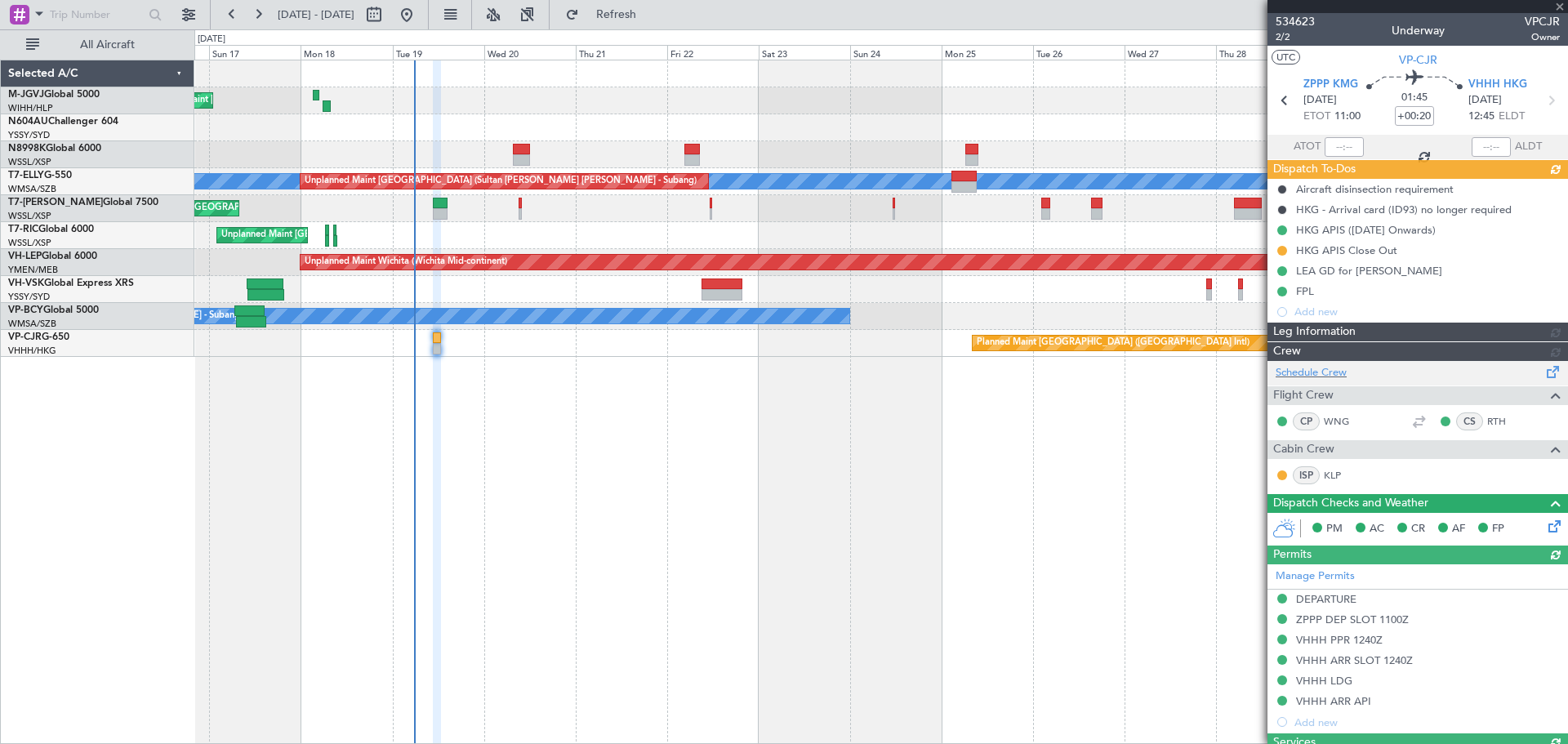
type input "[PERSON_NAME] (EYU)"
type input "F0181"
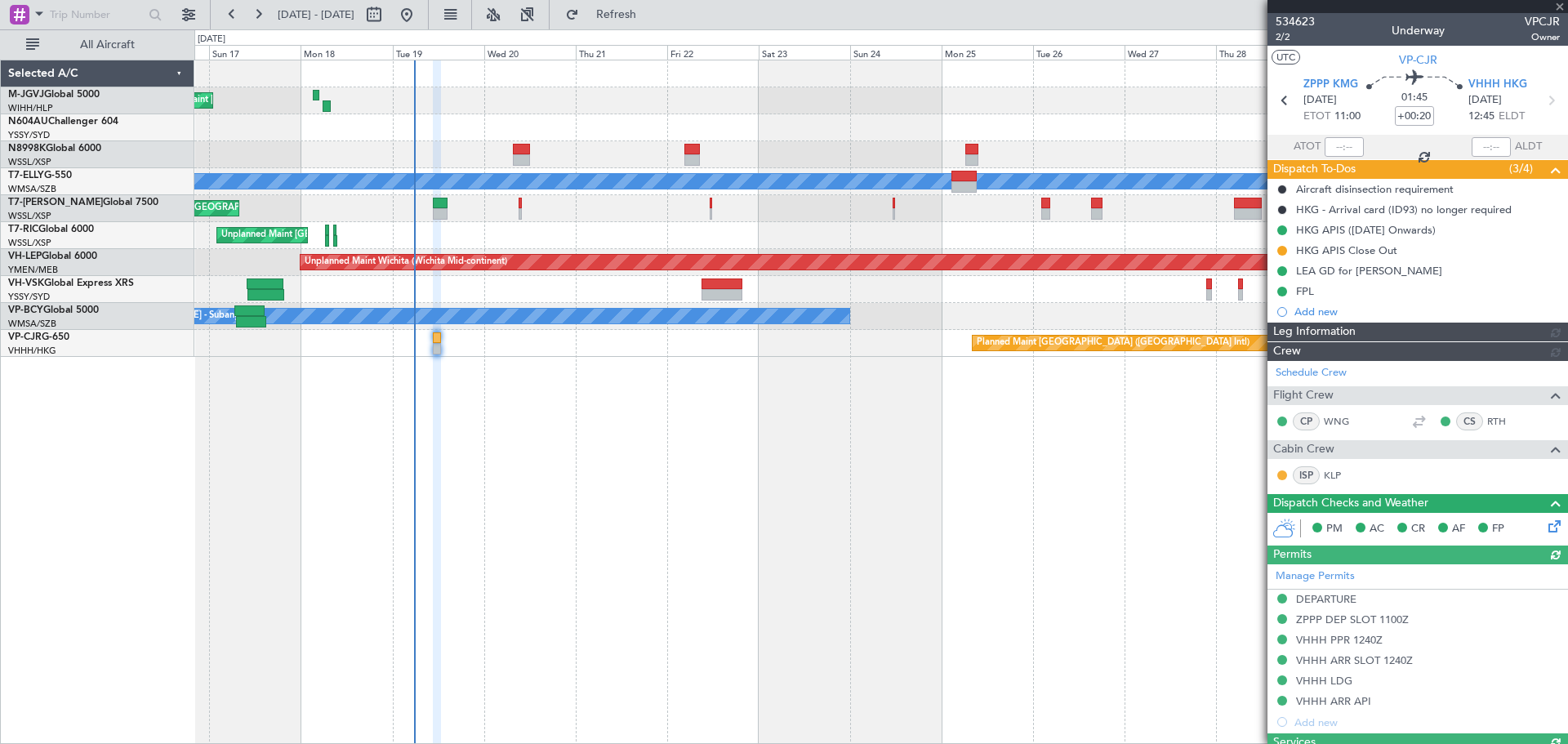
type input "[PERSON_NAME] (EYU)"
type input "F0181"
